Goal: Information Seeking & Learning: Compare options

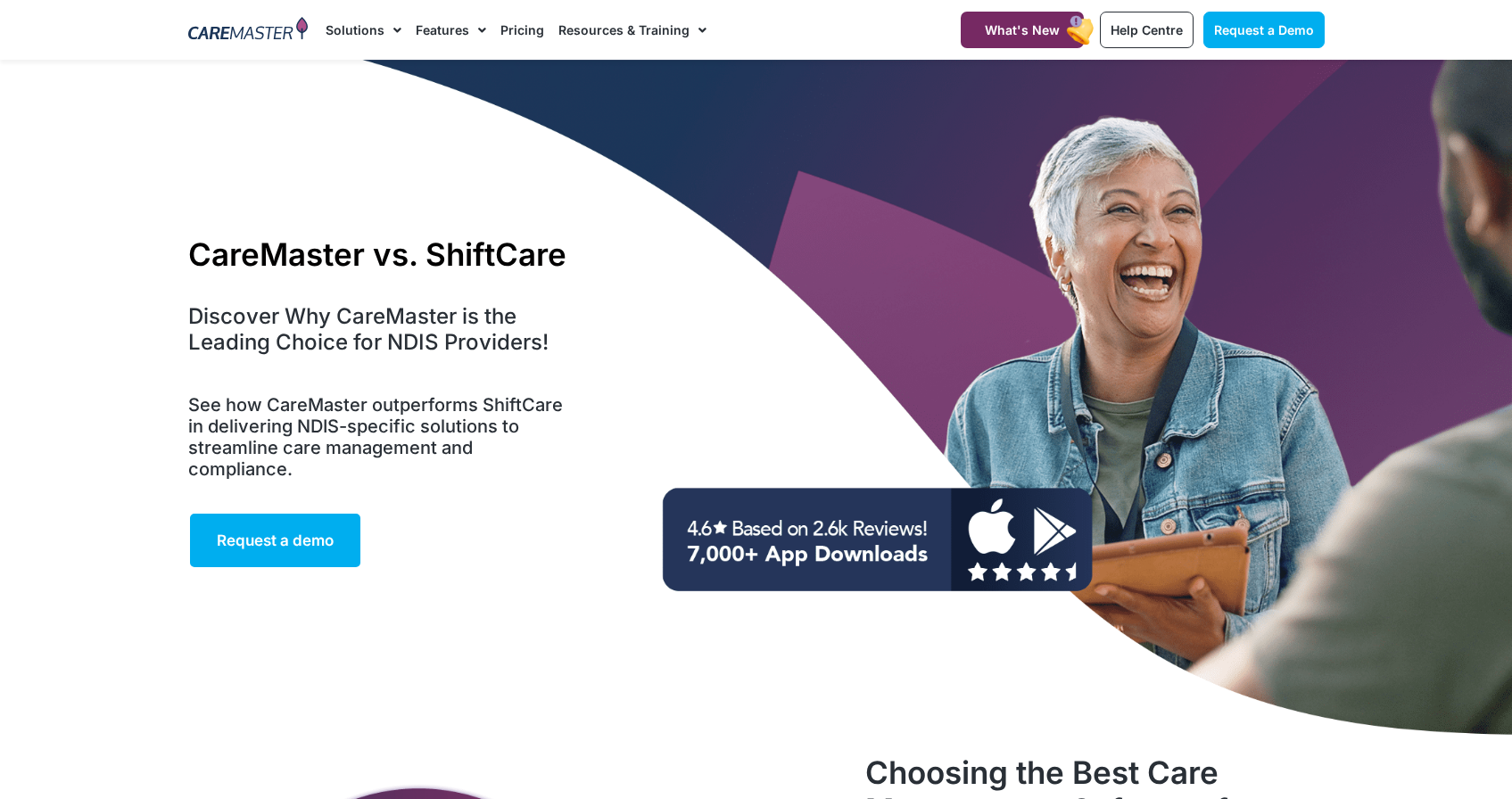
click at [382, 261] on h1 "CareMaster vs. ShiftCare" at bounding box center [381, 254] width 386 height 37
click at [263, 34] on img at bounding box center [249, 30] width 121 height 27
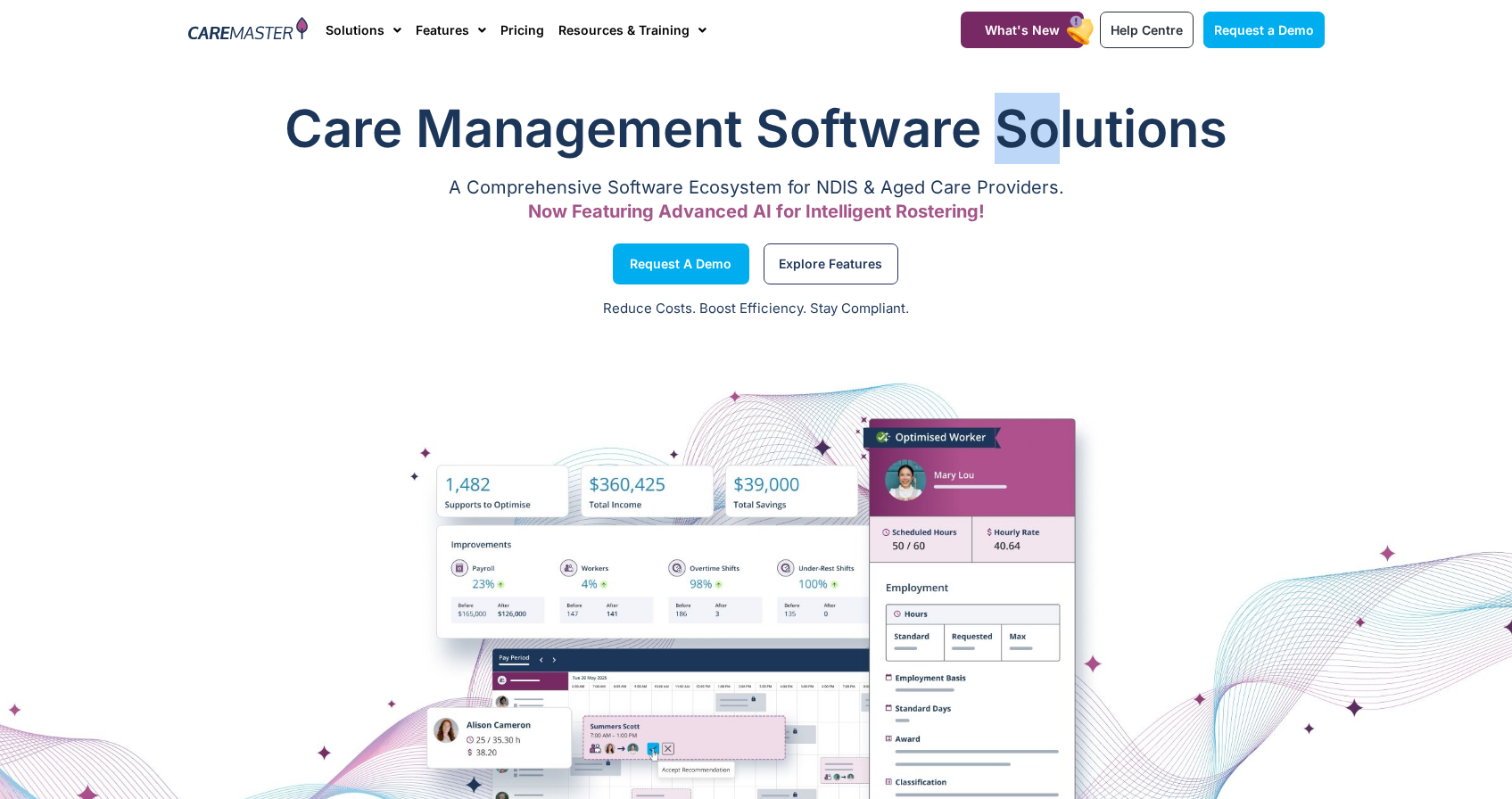
drag, startPoint x: 1000, startPoint y: 123, endPoint x: 1060, endPoint y: 139, distance: 62.1
click at [1060, 139] on h1 "Care Management Software Solutions" at bounding box center [756, 128] width 1136 height 71
